Goal: Task Accomplishment & Management: Manage account settings

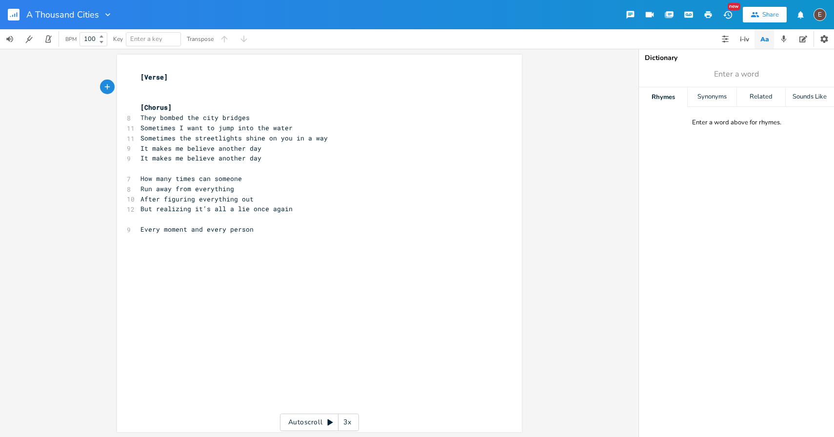
click at [11, 17] on rect "button" at bounding box center [14, 15] width 12 height 12
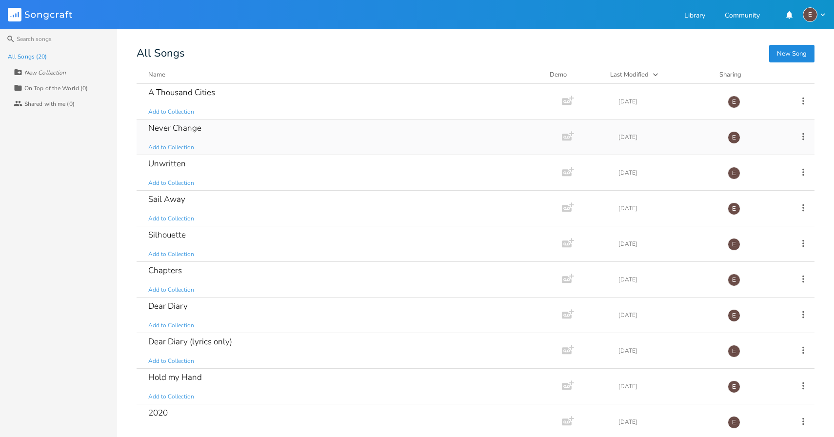
click at [275, 142] on div "Never Change Add to Collection" at bounding box center [347, 137] width 398 height 35
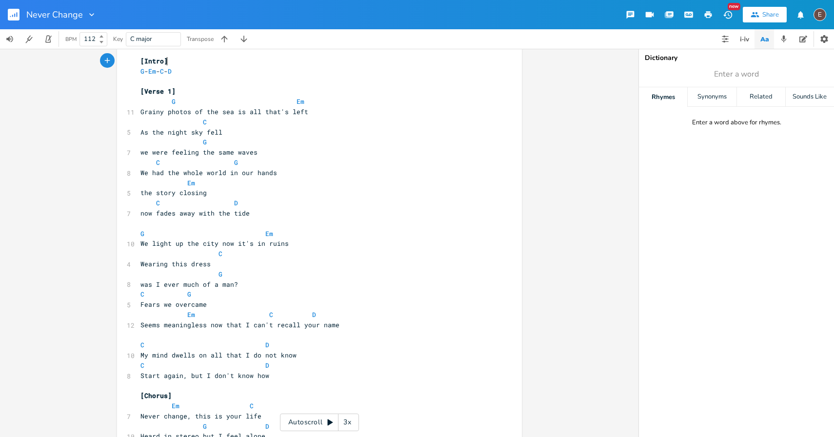
scroll to position [17, 0]
click at [13, 13] on rect "button" at bounding box center [14, 15] width 12 height 12
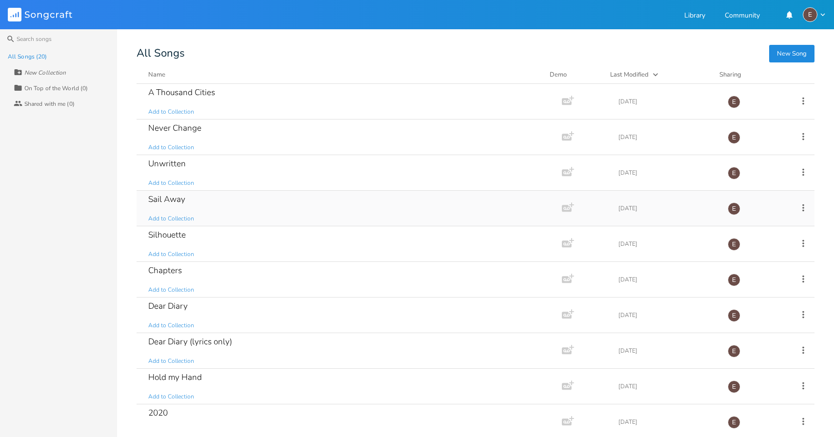
click at [295, 214] on div "Sail Away Add to Collection" at bounding box center [347, 208] width 398 height 35
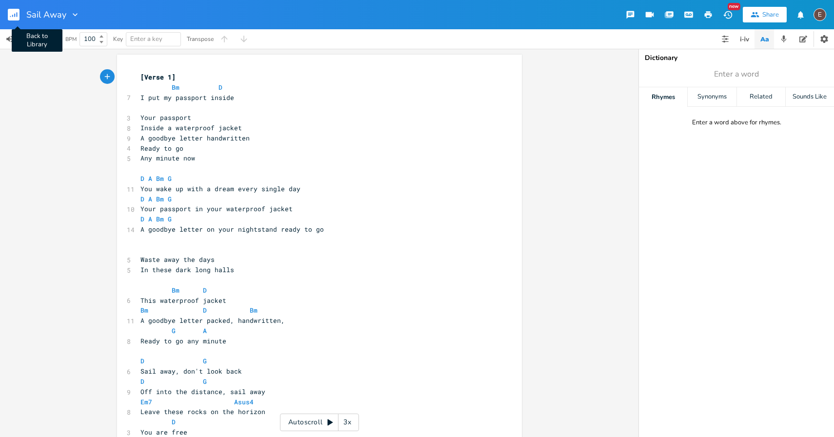
click at [19, 15] on rect "button" at bounding box center [14, 15] width 12 height 12
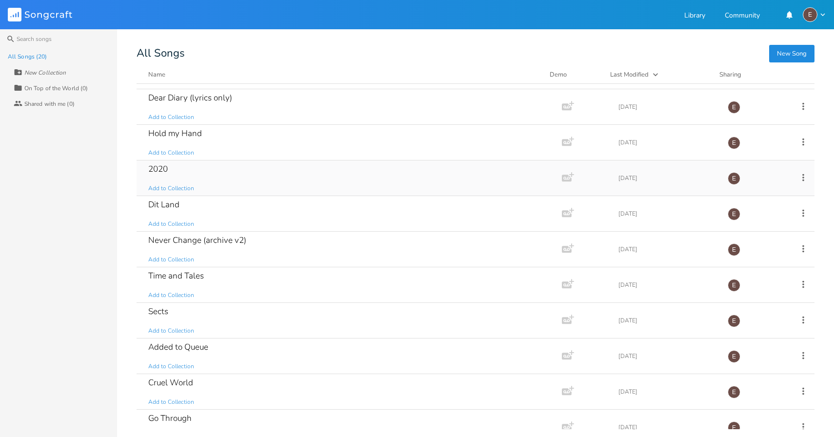
scroll to position [246, 0]
click at [252, 188] on div "2020 Add to Collection" at bounding box center [347, 176] width 398 height 35
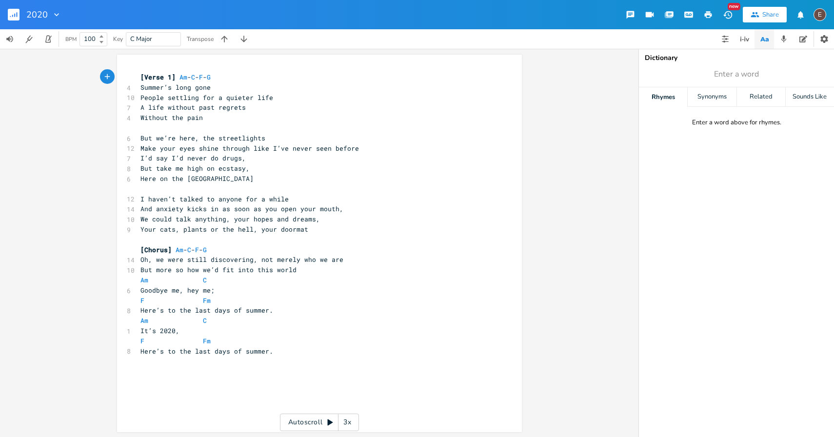
click at [17, 12] on rect "button" at bounding box center [14, 15] width 12 height 12
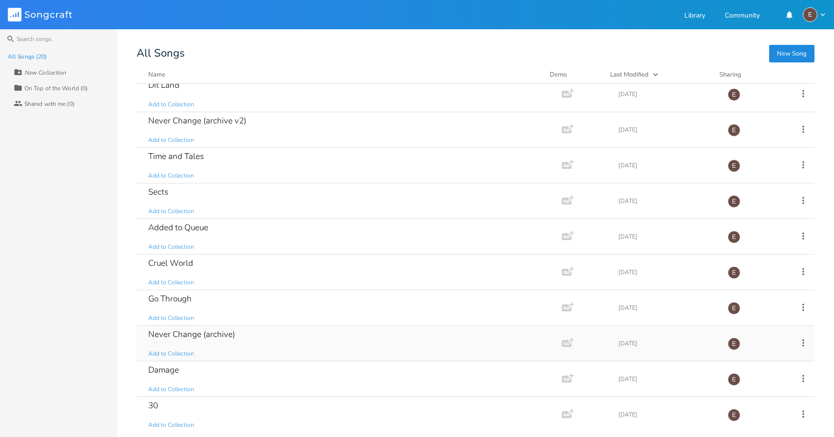
scroll to position [367, 0]
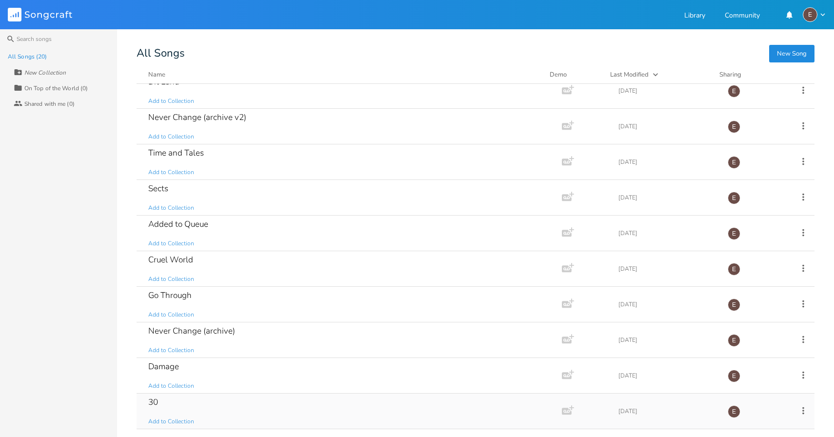
click at [262, 411] on div "30 Add to Collection" at bounding box center [347, 411] width 398 height 35
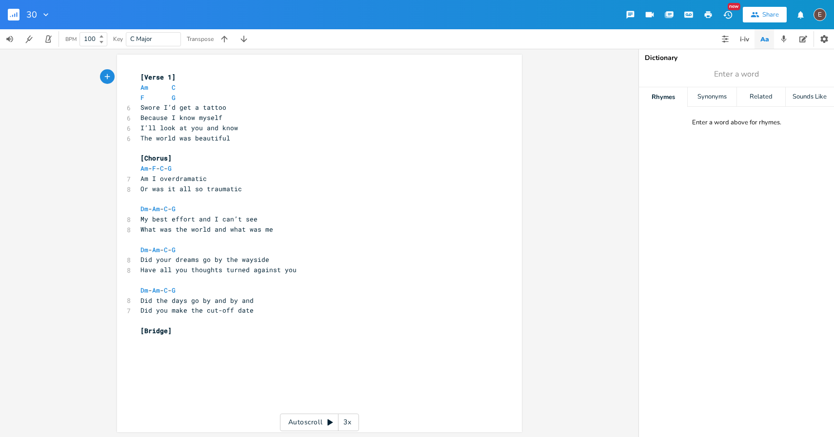
click at [19, 20] on icon "button" at bounding box center [14, 15] width 12 height 12
